Goal: Communication & Community: Answer question/provide support

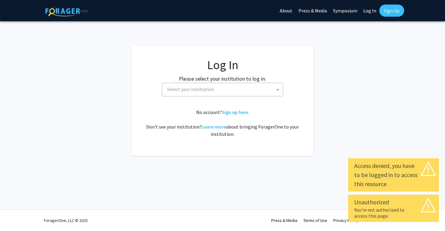
click at [212, 89] on span "Select your institution" at bounding box center [224, 89] width 118 height 12
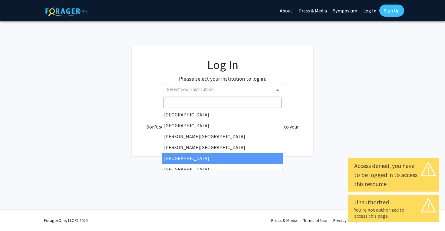
select select "6"
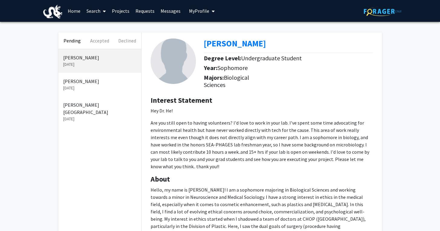
click at [94, 84] on p "[PERSON_NAME]" at bounding box center [99, 80] width 73 height 7
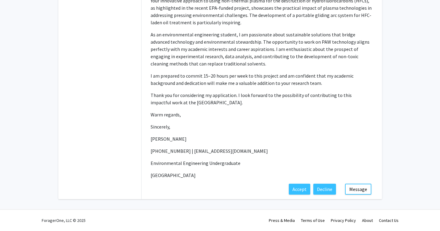
scroll to position [12, 0]
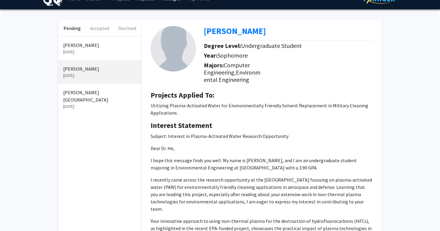
click at [103, 103] on p "[DATE]" at bounding box center [99, 106] width 73 height 6
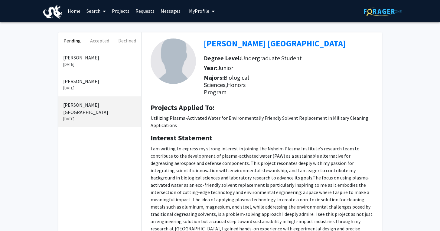
click at [106, 70] on div "[PERSON_NAME] [DATE]" at bounding box center [99, 61] width 83 height 24
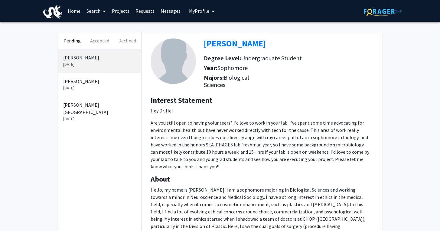
scroll to position [212, 0]
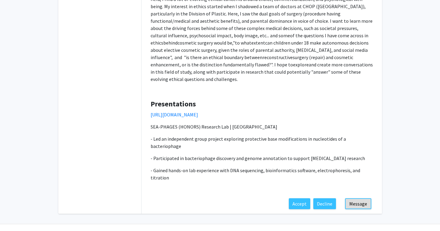
click at [356, 198] on button "Message" at bounding box center [358, 203] width 26 height 11
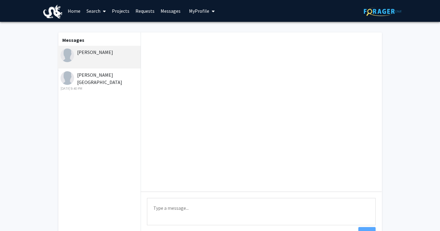
scroll to position [46, 0]
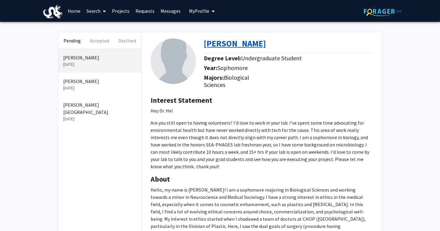
click at [253, 44] on b "[PERSON_NAME]" at bounding box center [235, 43] width 62 height 11
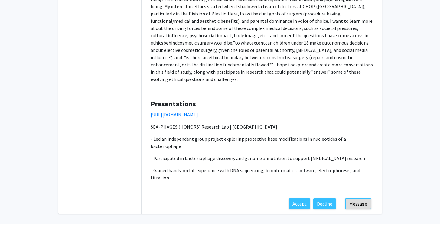
click at [358, 198] on button "Message" at bounding box center [358, 203] width 26 height 11
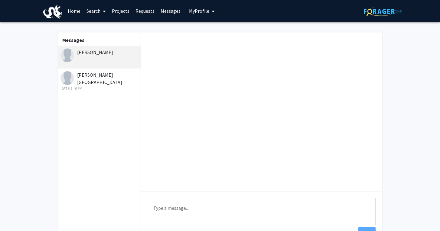
click at [196, 208] on textarea "Type a message" at bounding box center [261, 211] width 229 height 27
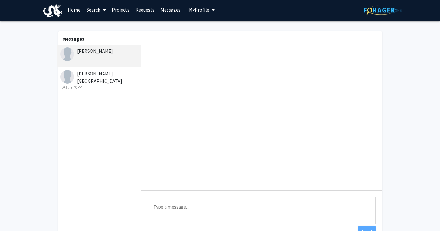
scroll to position [12, 0]
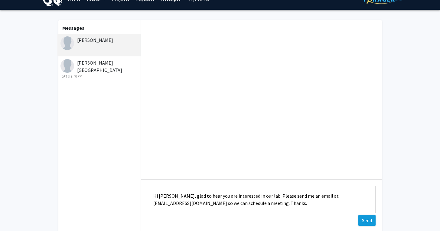
type textarea "Hi Jeslynne, glad to hear you are interested in our lab. Please send me an emai…"
click at [364, 218] on button "Send" at bounding box center [367, 220] width 17 height 11
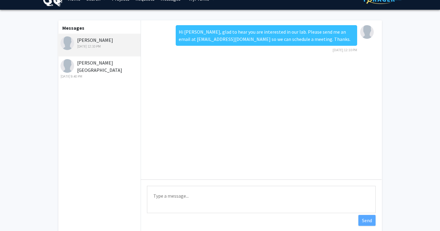
scroll to position [0, 0]
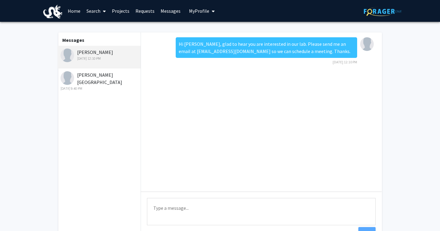
click at [385, 11] on img at bounding box center [383, 11] width 38 height 9
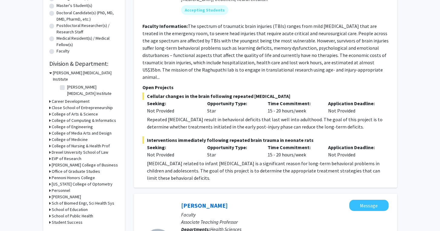
scroll to position [128, 0]
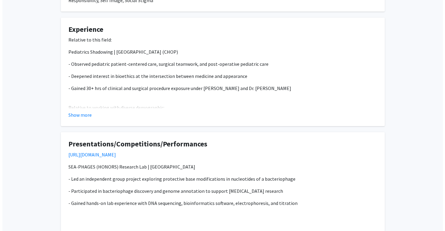
scroll to position [426, 0]
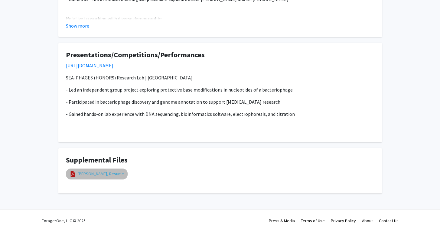
click at [98, 170] on link "[PERSON_NAME], Resume" at bounding box center [101, 173] width 46 height 6
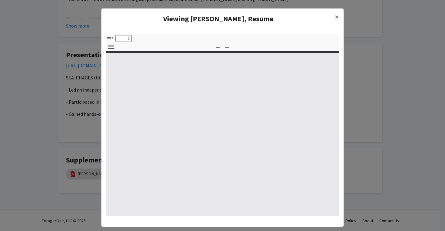
select select "custom"
type input "0"
select select "custom"
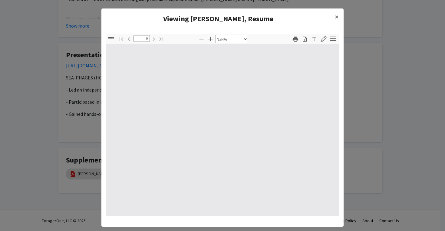
type input "1"
select select "auto"
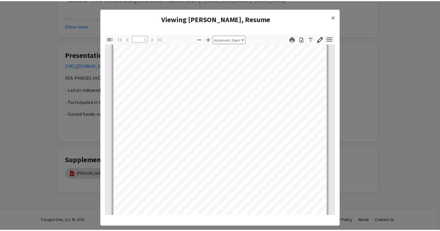
scroll to position [80, 0]
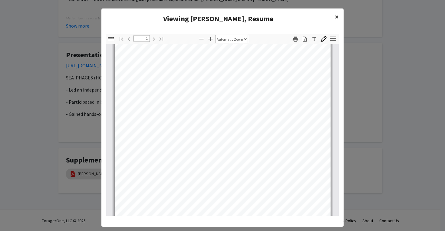
click at [335, 20] on span "×" at bounding box center [337, 16] width 4 height 9
